Goal: Information Seeking & Learning: Compare options

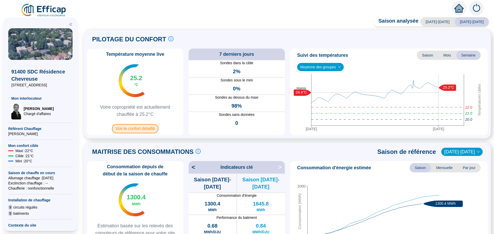
click at [137, 129] on span "Voir le confort détaillé" at bounding box center [135, 128] width 47 height 9
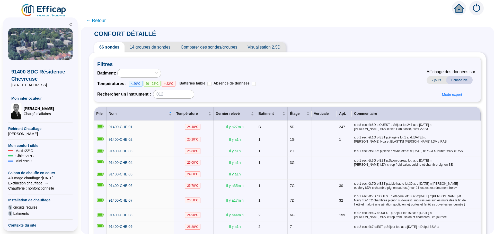
click at [223, 43] on span "Comparer des sondes/groupes" at bounding box center [209, 47] width 67 height 10
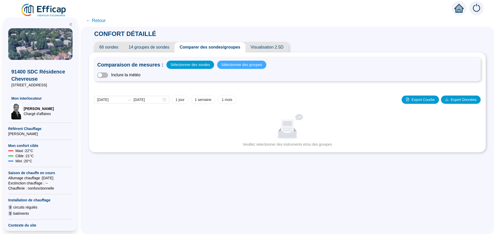
click at [235, 66] on span "Sélectionner des groupes" at bounding box center [241, 64] width 41 height 7
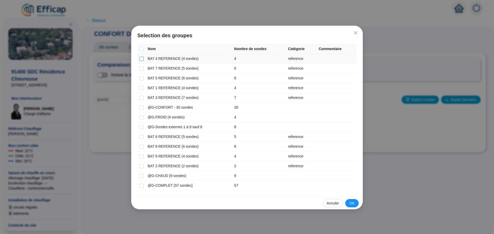
click at [141, 60] on input "checkbox" at bounding box center [141, 59] width 4 height 4
checkbox input "true"
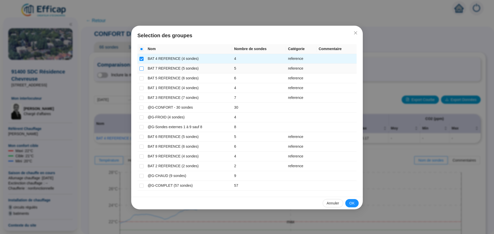
click at [140, 69] on input "checkbox" at bounding box center [141, 69] width 4 height 4
checkbox input "true"
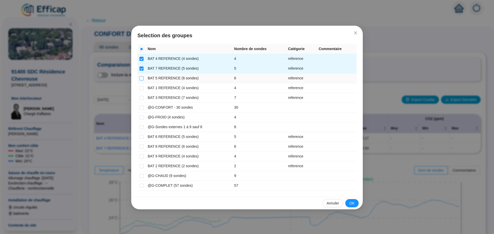
click at [139, 80] on input "checkbox" at bounding box center [141, 78] width 4 height 4
checkbox input "true"
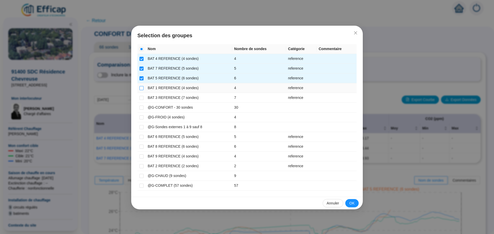
click at [141, 89] on input "checkbox" at bounding box center [141, 88] width 4 height 4
checkbox input "true"
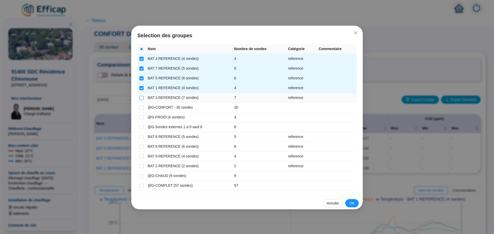
click at [141, 99] on input "checkbox" at bounding box center [141, 98] width 4 height 4
checkbox input "true"
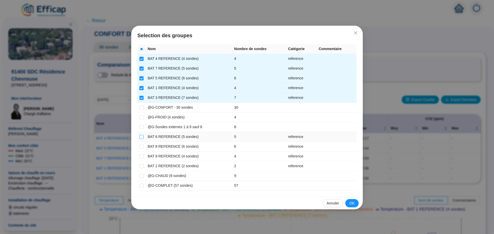
click at [143, 136] on input "checkbox" at bounding box center [141, 137] width 4 height 4
checkbox input "true"
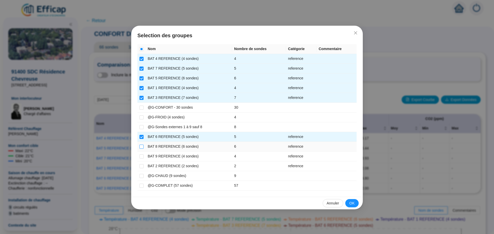
click at [142, 147] on input "checkbox" at bounding box center [141, 147] width 4 height 4
checkbox input "true"
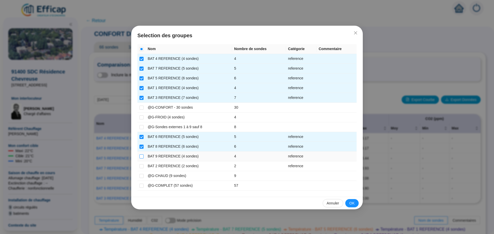
click at [141, 158] on input "checkbox" at bounding box center [141, 157] width 4 height 4
checkbox input "true"
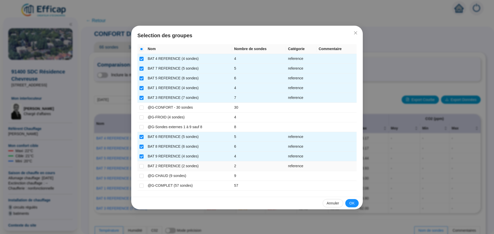
click at [141, 163] on td at bounding box center [141, 167] width 8 height 10
click at [142, 164] on label at bounding box center [141, 166] width 4 height 5
click at [142, 164] on input "checkbox" at bounding box center [141, 166] width 4 height 4
checkbox input "true"
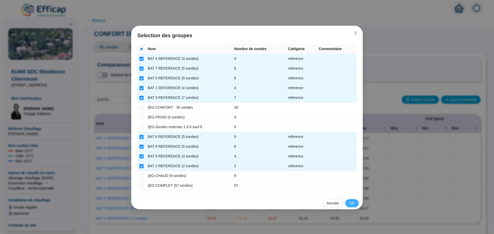
click at [356, 203] on button "OK" at bounding box center [351, 203] width 13 height 8
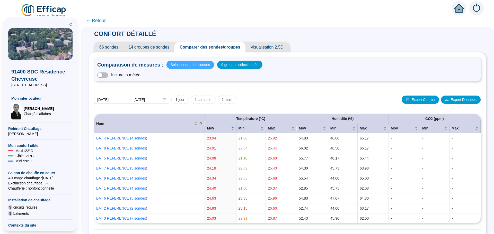
click at [195, 64] on span "Sélectionner des sondes" at bounding box center [190, 64] width 39 height 7
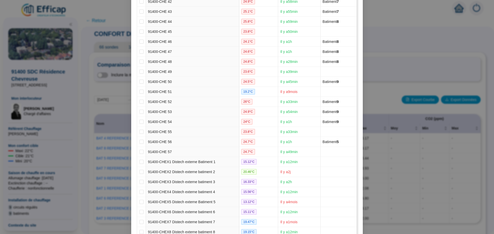
scroll to position [527, 0]
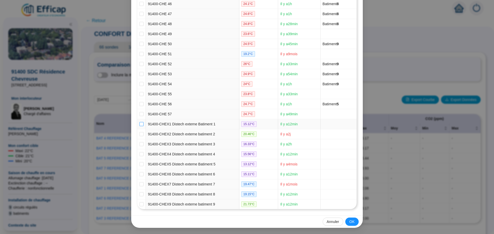
click at [140, 125] on input "checkbox" at bounding box center [141, 124] width 4 height 4
checkbox input "true"
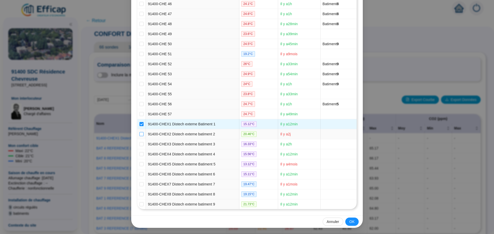
click at [139, 135] on input "checkbox" at bounding box center [141, 134] width 4 height 4
checkbox input "true"
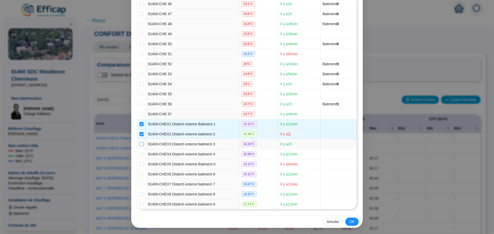
click at [139, 144] on input "checkbox" at bounding box center [141, 144] width 4 height 4
checkbox input "true"
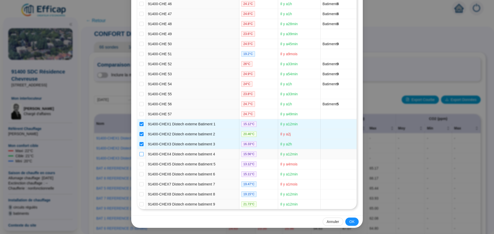
click at [139, 153] on input "checkbox" at bounding box center [141, 154] width 4 height 4
checkbox input "true"
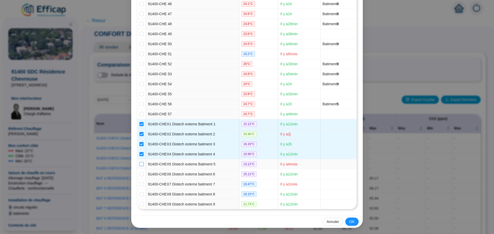
click at [139, 165] on input "checkbox" at bounding box center [141, 164] width 4 height 4
checkbox input "true"
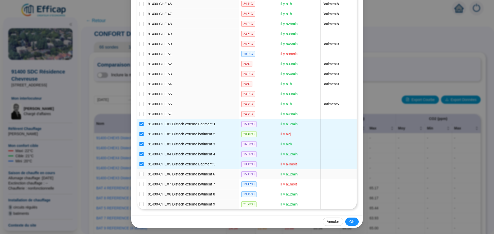
click at [139, 171] on td at bounding box center [141, 175] width 8 height 10
click at [139, 173] on input "checkbox" at bounding box center [141, 174] width 4 height 4
checkbox input "true"
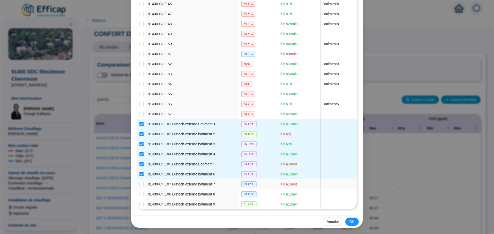
drag, startPoint x: 139, startPoint y: 184, endPoint x: 139, endPoint y: 188, distance: 3.6
click at [139, 185] on input "checkbox" at bounding box center [141, 184] width 4 height 4
checkbox input "true"
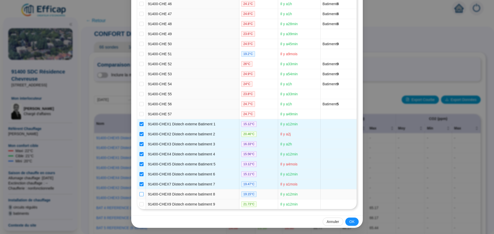
click at [140, 194] on input "checkbox" at bounding box center [141, 194] width 4 height 4
checkbox input "true"
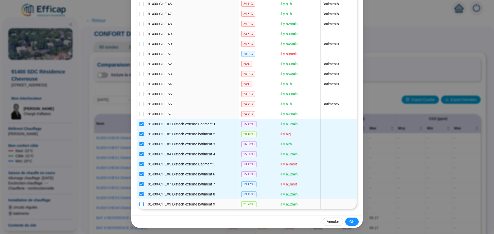
click at [141, 202] on input "checkbox" at bounding box center [141, 204] width 4 height 4
checkbox input "true"
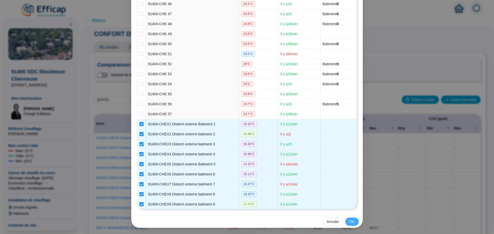
click at [353, 223] on button "OK" at bounding box center [351, 222] width 13 height 8
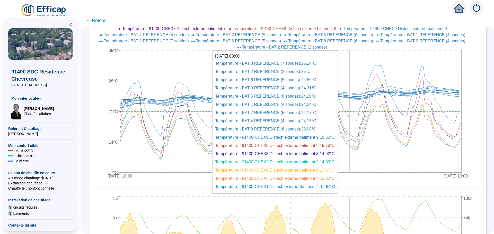
scroll to position [334, 0]
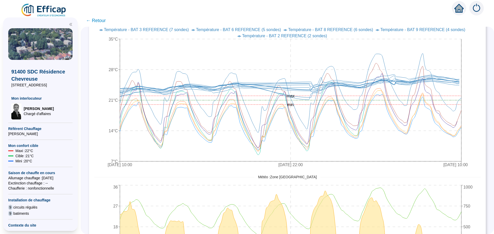
click at [98, 19] on span "← Retour" at bounding box center [96, 20] width 20 height 7
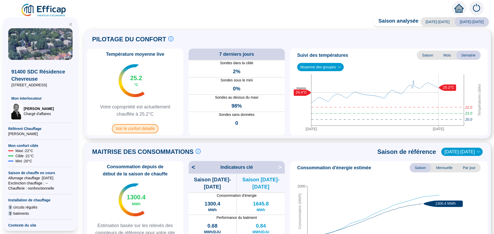
click at [131, 128] on span "Voir le confort détaillé" at bounding box center [135, 128] width 47 height 9
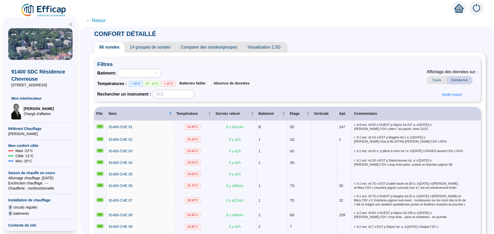
click at [223, 47] on span "Comparer des sondes/groupes" at bounding box center [209, 47] width 67 height 10
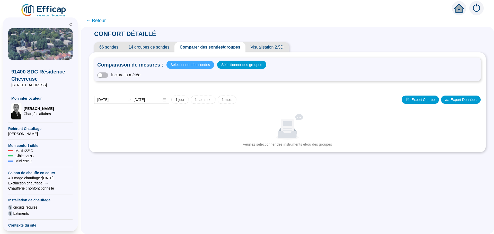
click at [200, 63] on span "Sélectionner des sondes" at bounding box center [190, 64] width 39 height 7
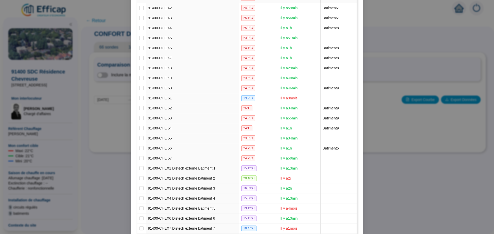
scroll to position [527, 0]
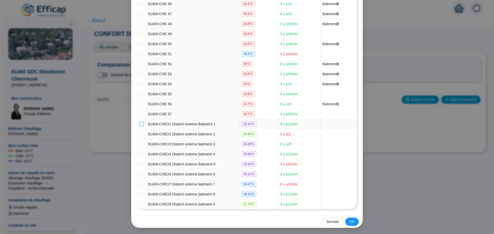
click at [141, 125] on input "checkbox" at bounding box center [141, 124] width 4 height 4
checkbox input "true"
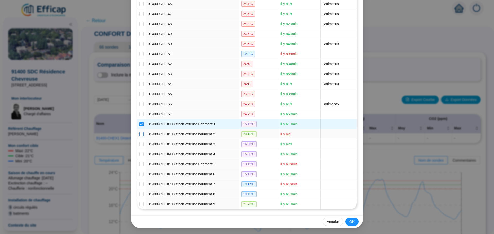
click at [139, 132] on input "checkbox" at bounding box center [141, 134] width 4 height 4
checkbox input "true"
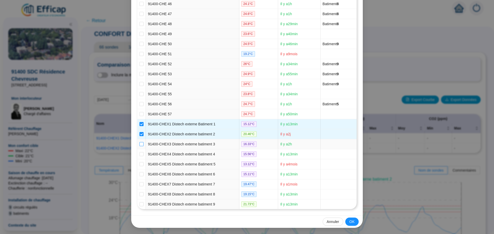
click at [140, 144] on input "checkbox" at bounding box center [141, 144] width 4 height 4
checkbox input "true"
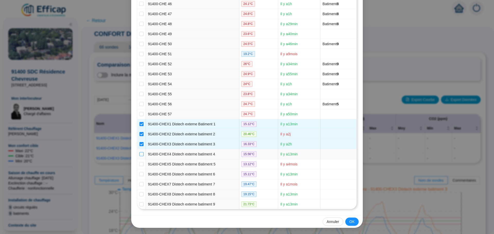
click at [139, 154] on input "checkbox" at bounding box center [141, 154] width 4 height 4
checkbox input "true"
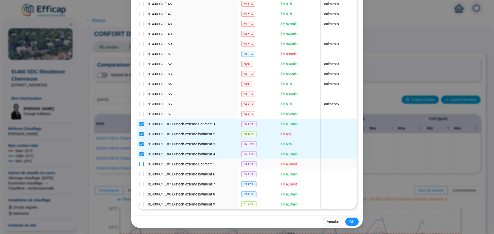
click at [139, 164] on input "checkbox" at bounding box center [141, 164] width 4 height 4
checkbox input "true"
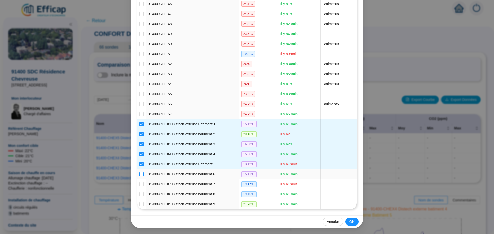
click at [141, 175] on input "checkbox" at bounding box center [141, 174] width 4 height 4
checkbox input "true"
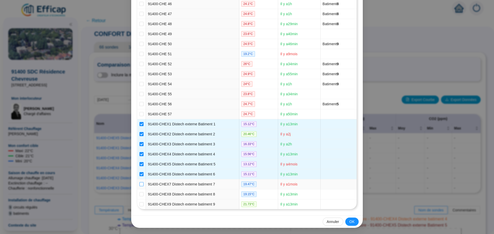
click at [141, 183] on input "checkbox" at bounding box center [141, 184] width 4 height 4
checkbox input "true"
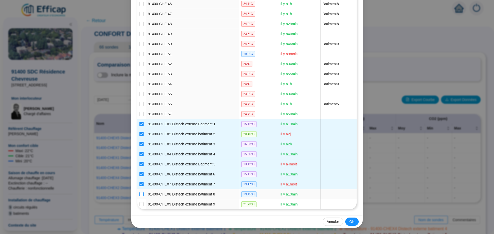
click at [140, 193] on input "checkbox" at bounding box center [141, 194] width 4 height 4
checkbox input "true"
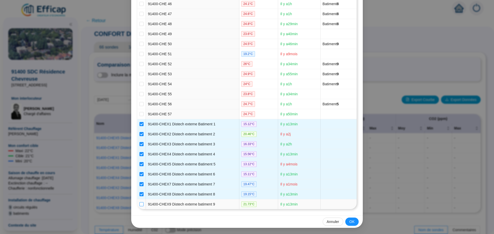
click at [140, 205] on input "checkbox" at bounding box center [141, 204] width 4 height 4
checkbox input "true"
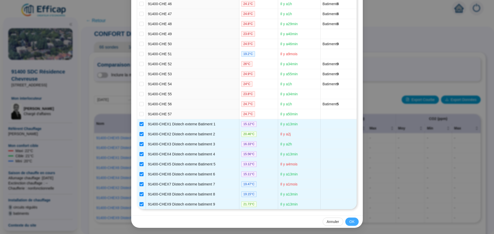
click at [349, 223] on span "OK" at bounding box center [351, 221] width 5 height 5
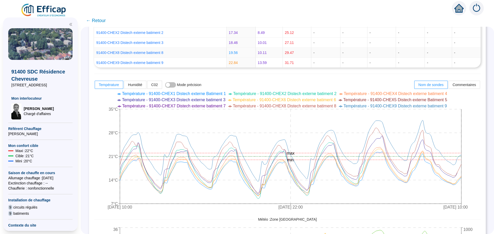
scroll to position [206, 0]
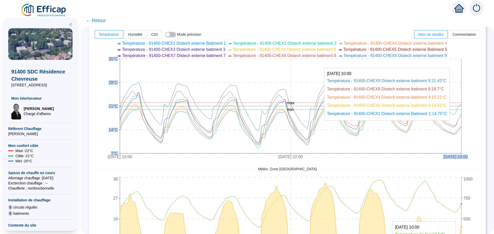
drag, startPoint x: 415, startPoint y: 132, endPoint x: 465, endPoint y: 134, distance: 49.7
click at [465, 134] on icon "[DATE] 10:00 [DATE] 22:00 [DATE] 10:00 7°C 14°C 21°C 28°C 35°C min max" at bounding box center [283, 100] width 379 height 123
